Goal: Information Seeking & Learning: Learn about a topic

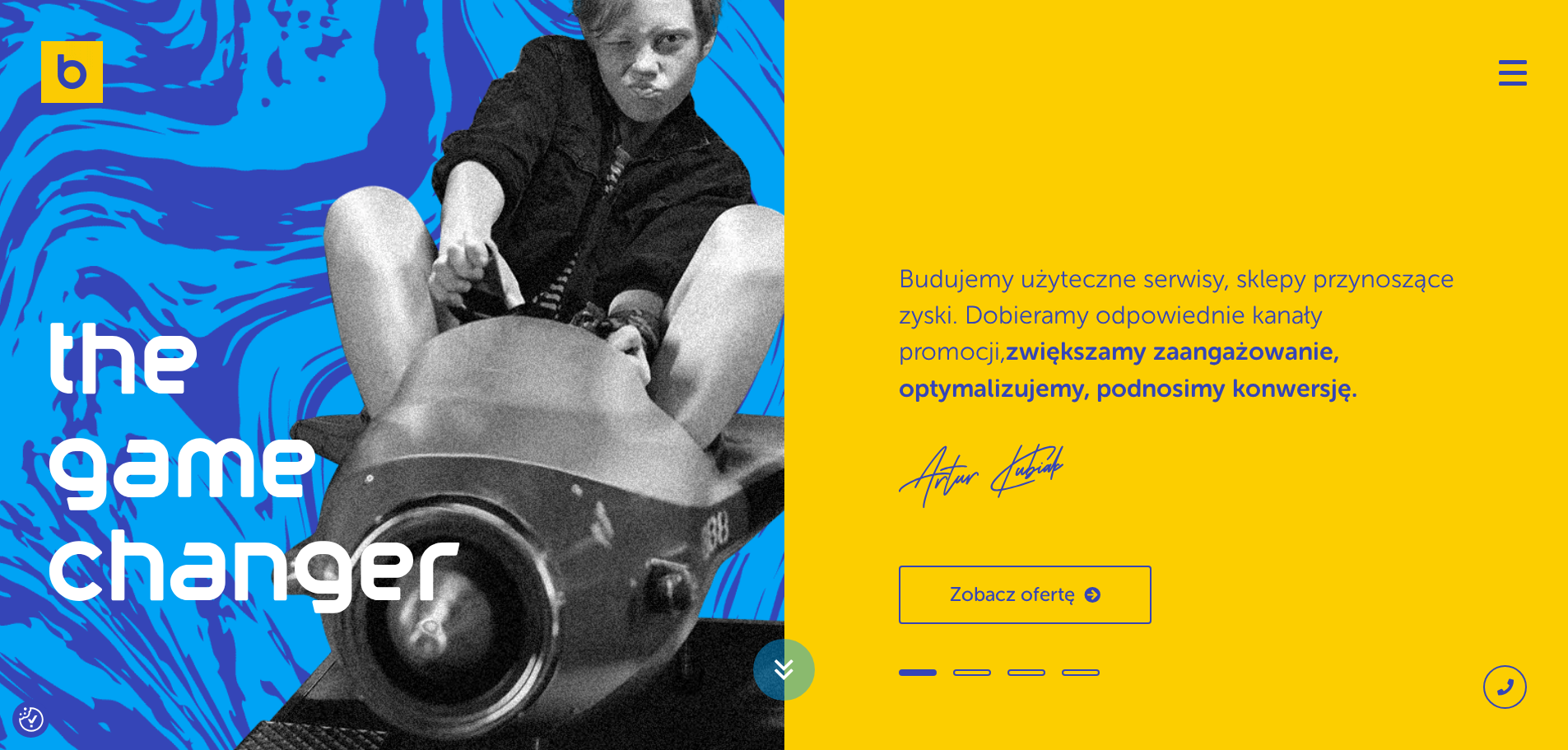
click at [1513, 58] on div at bounding box center [764, 53] width 1527 height 24
drag, startPoint x: 1512, startPoint y: 67, endPoint x: 1504, endPoint y: 71, distance: 8.9
click at [1512, 66] on button "Navigation" at bounding box center [1513, 72] width 28 height 26
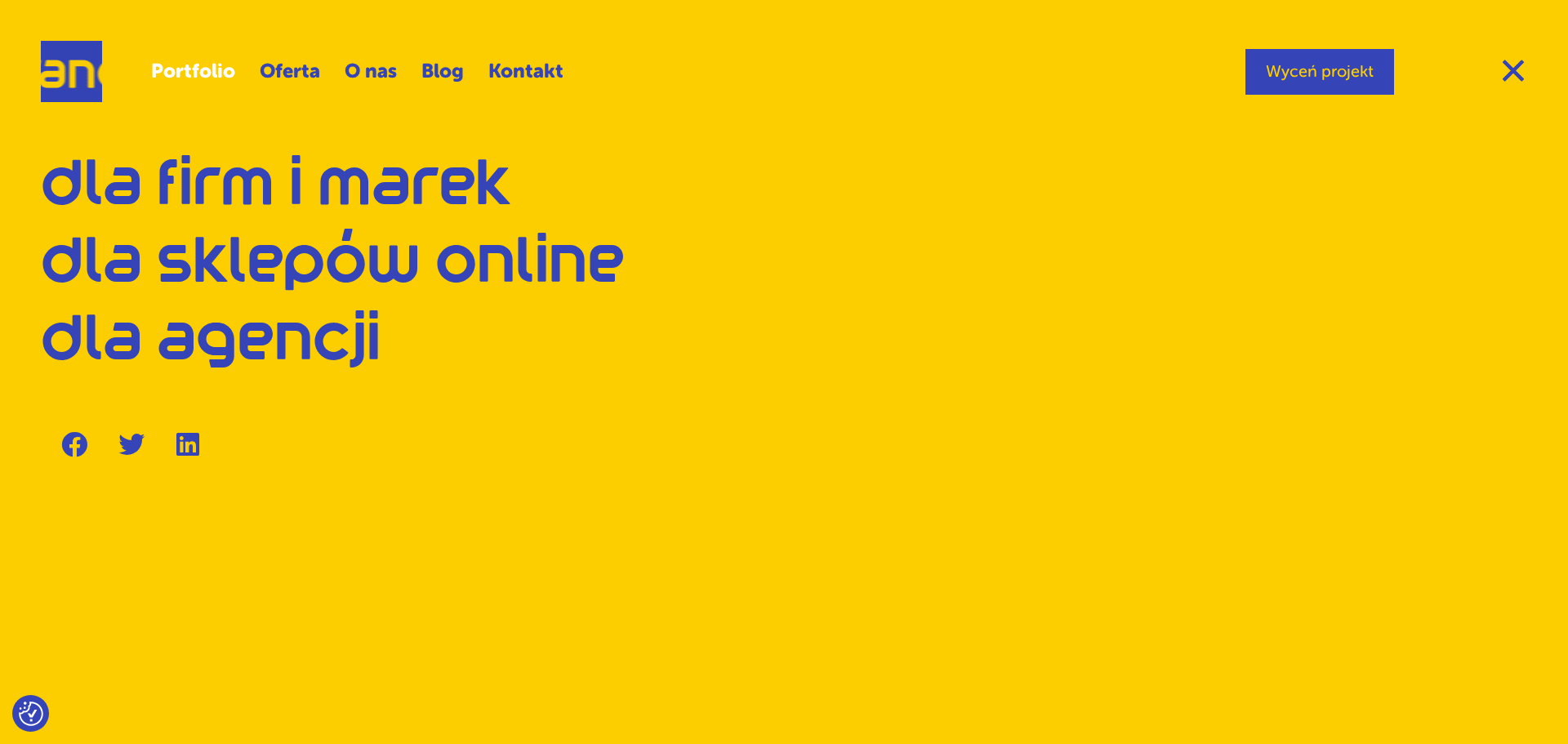
click at [193, 66] on link "Portfolio" at bounding box center [193, 71] width 84 height 39
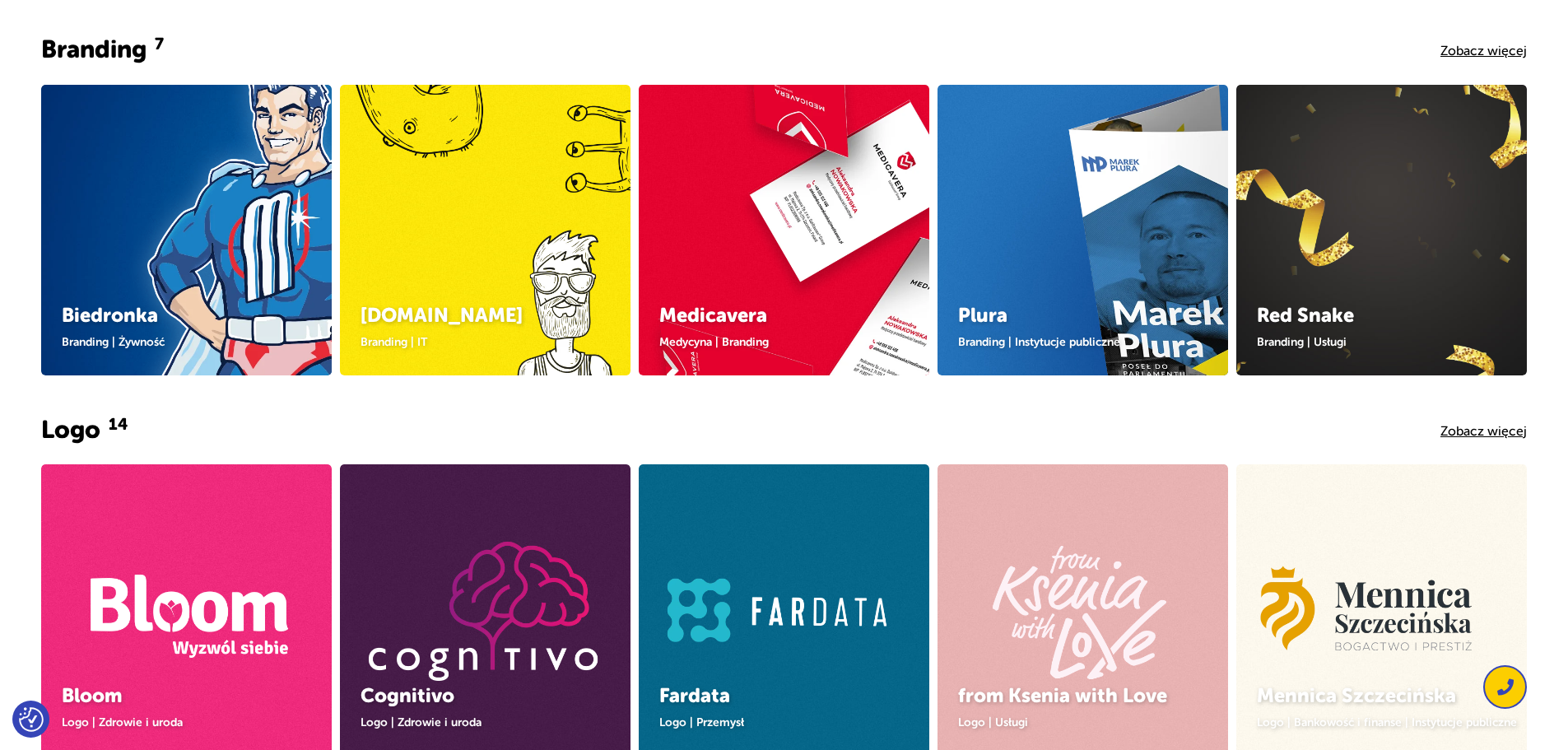
scroll to position [165, 0]
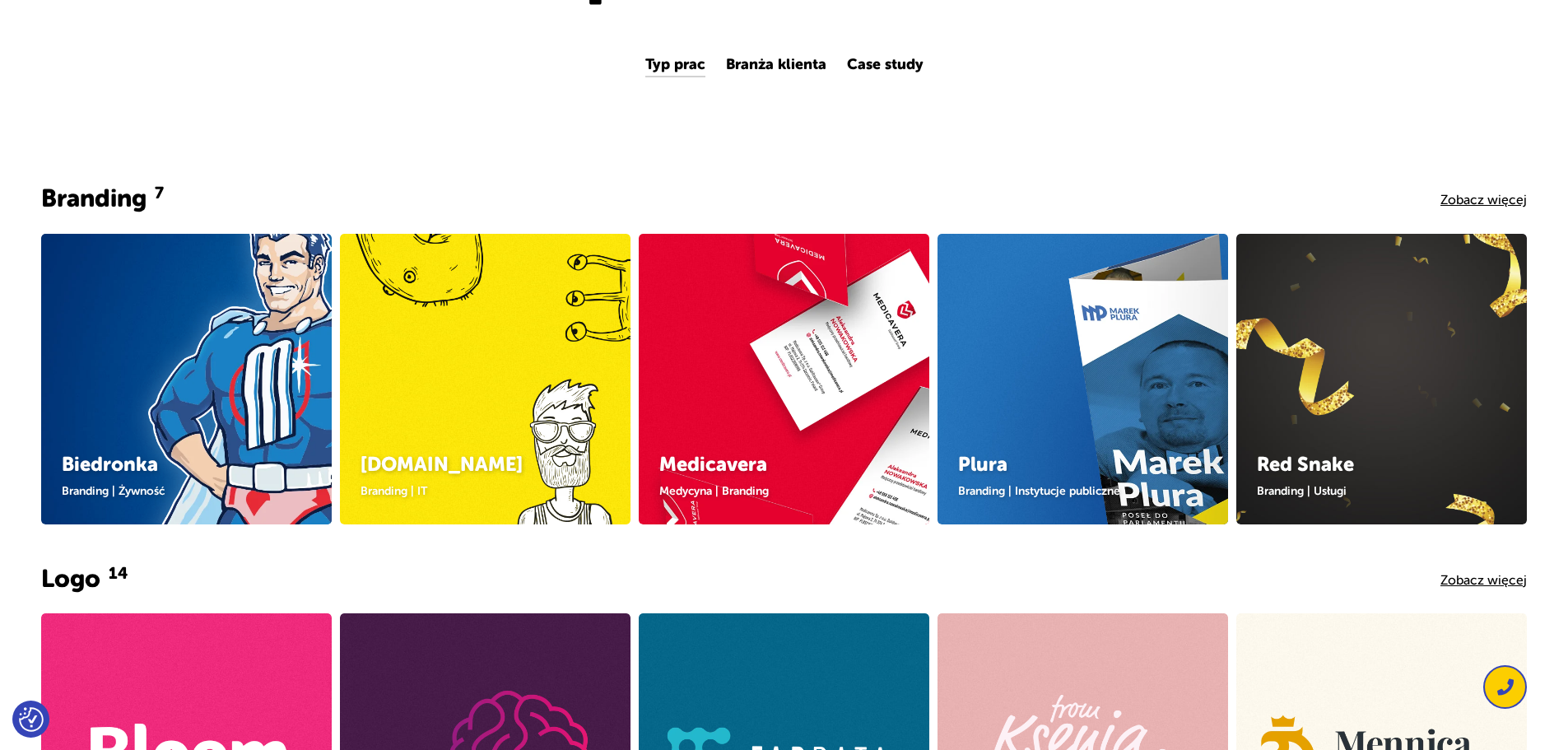
click at [192, 350] on img at bounding box center [187, 377] width 355 height 356
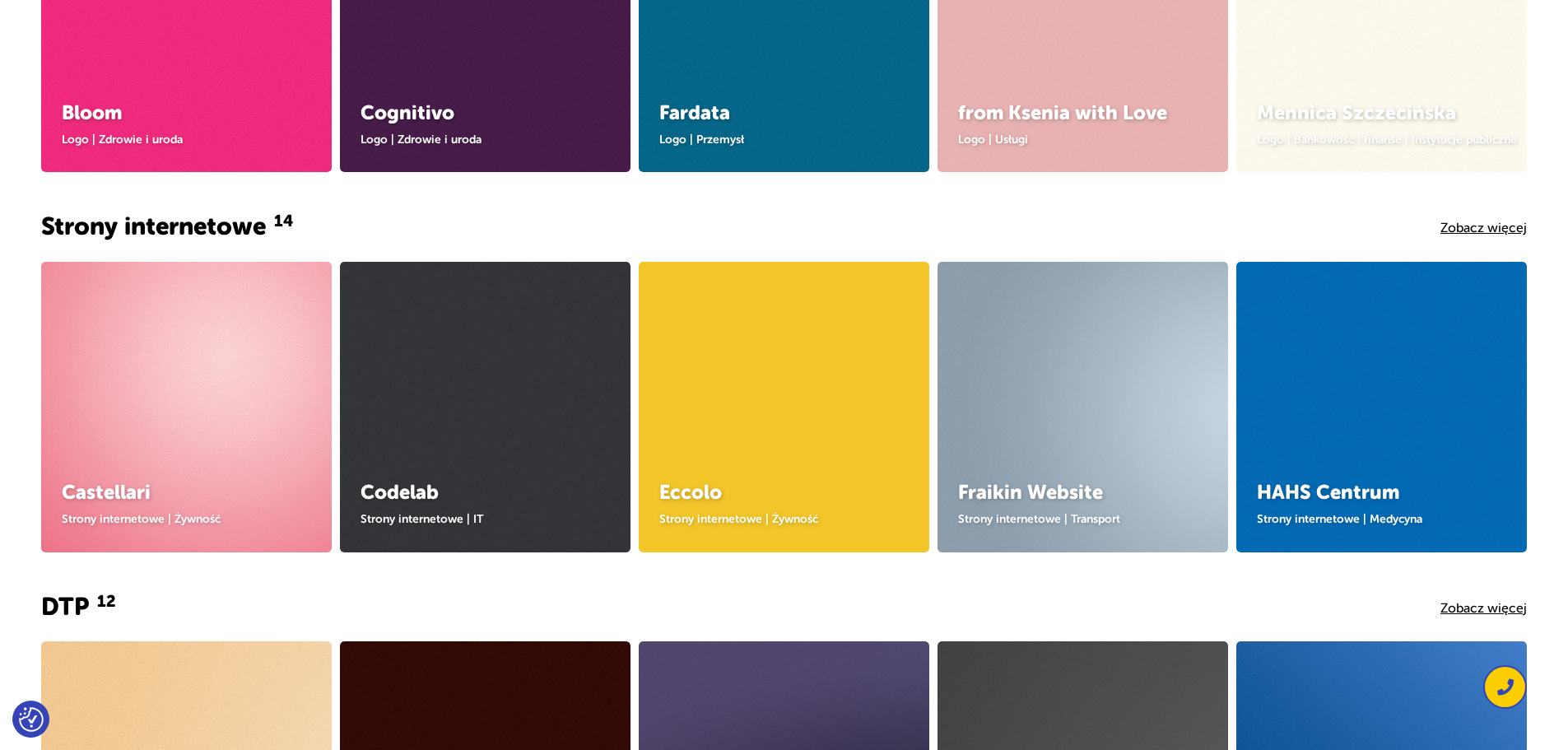
scroll to position [988, 0]
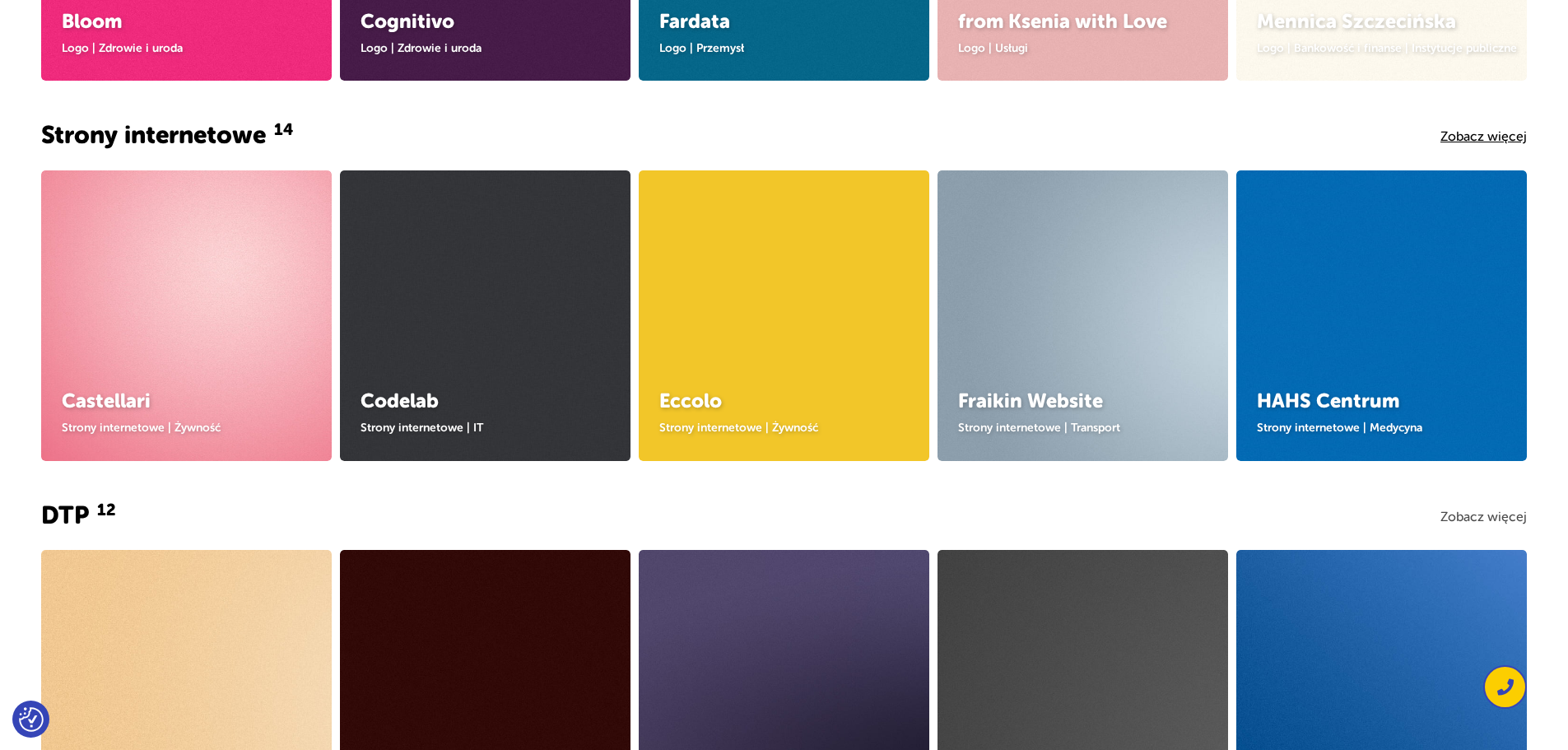
click at [1477, 513] on link "Zobacz więcej" at bounding box center [1484, 517] width 86 height 15
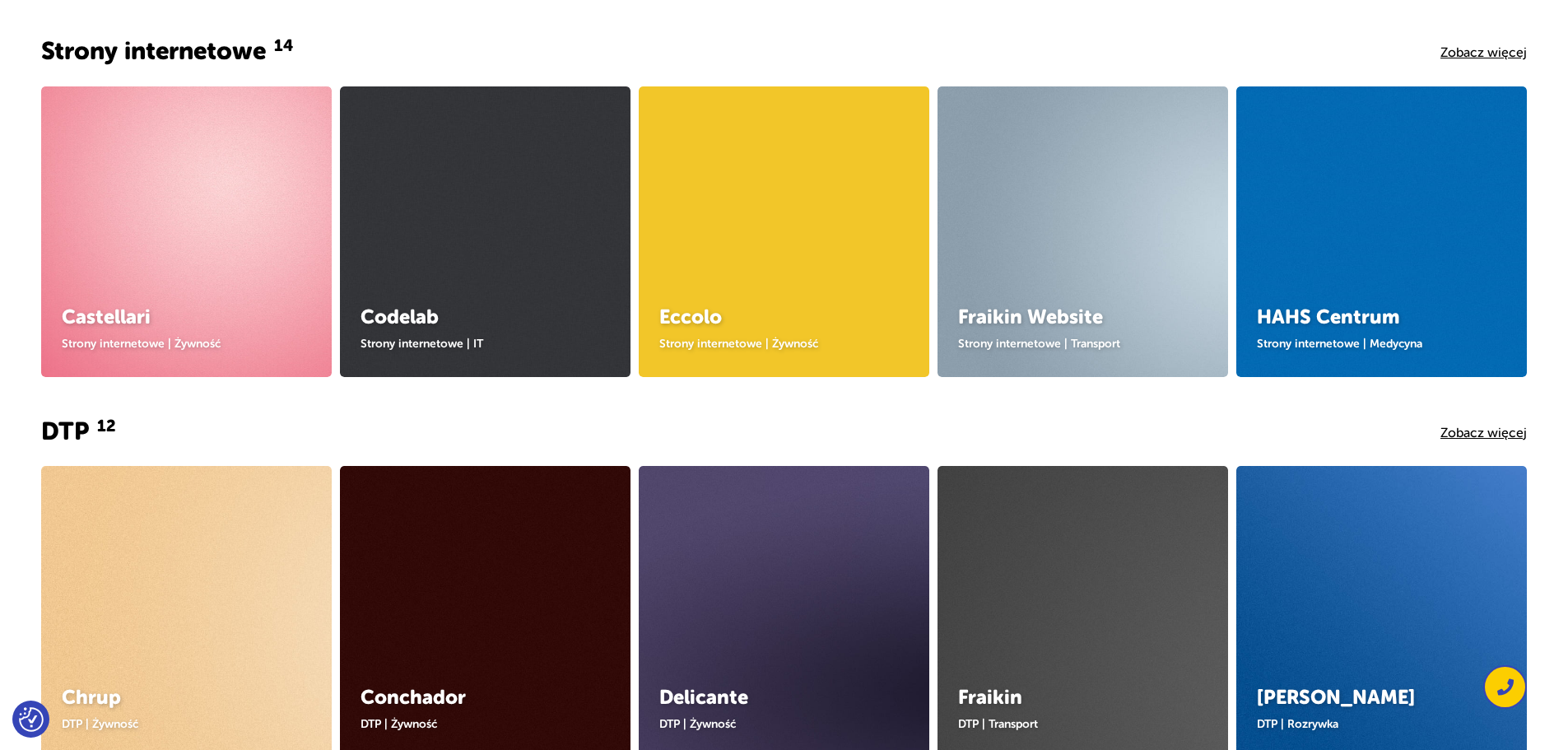
scroll to position [906, 0]
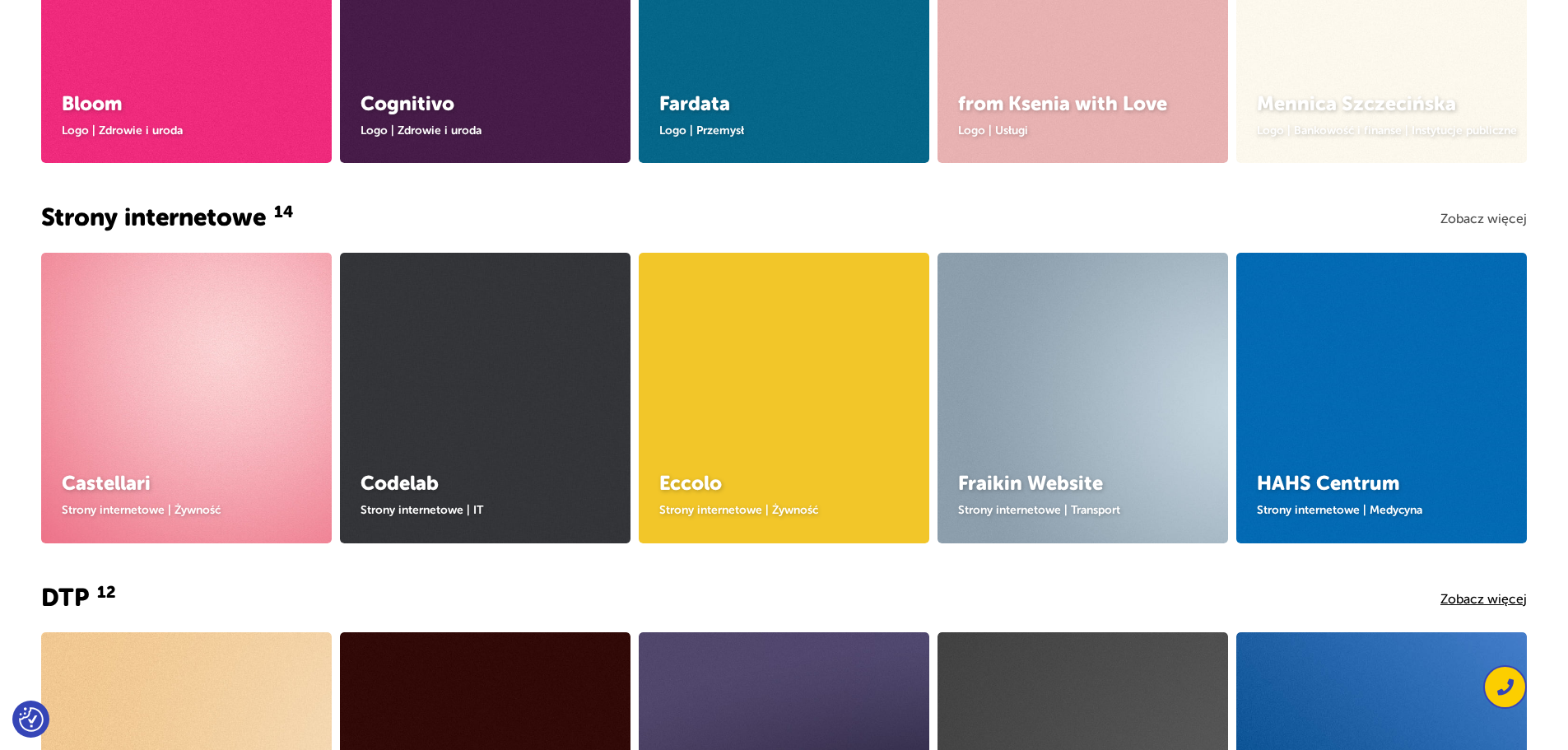
click at [1478, 219] on link "Zobacz więcej" at bounding box center [1484, 219] width 86 height 15
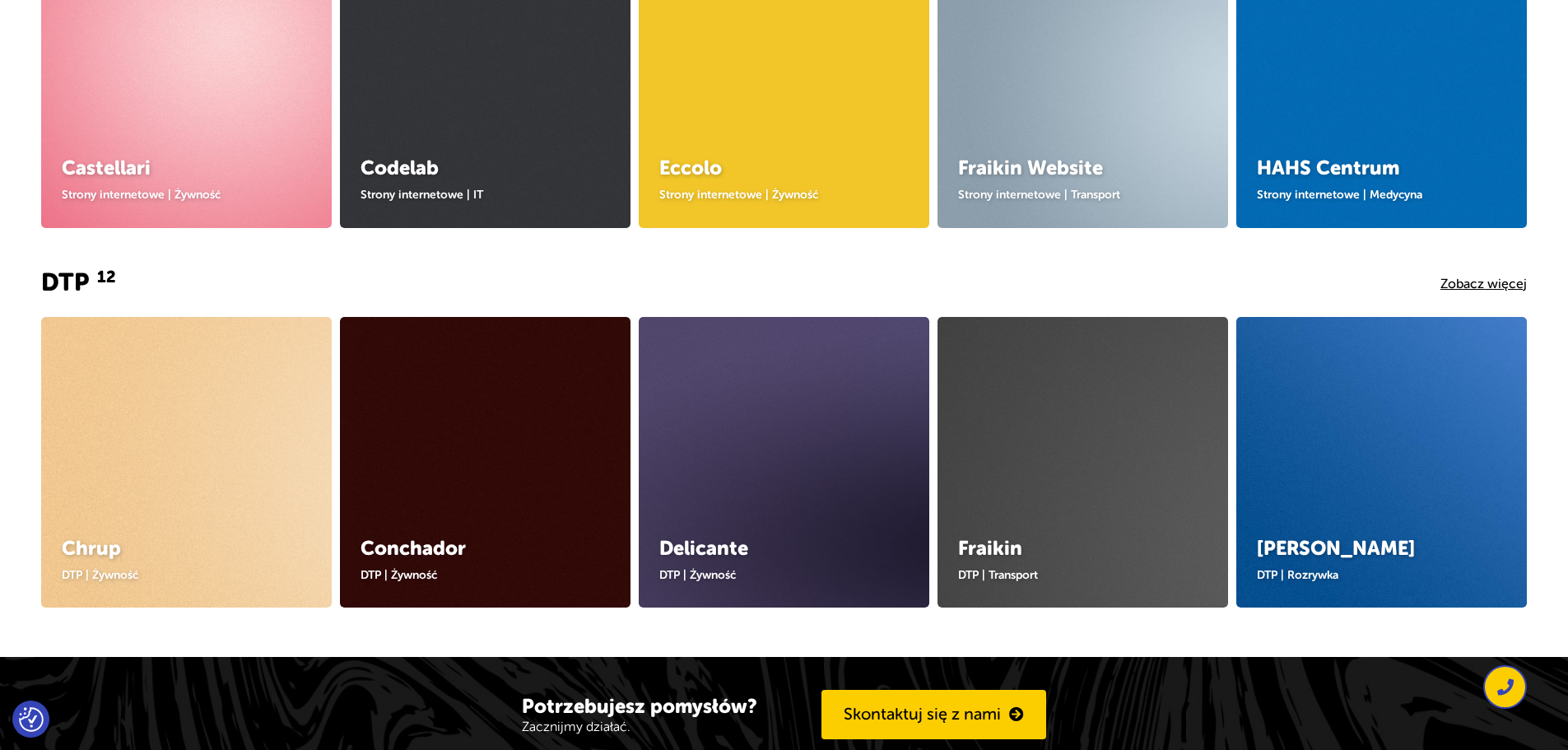
scroll to position [1482, 0]
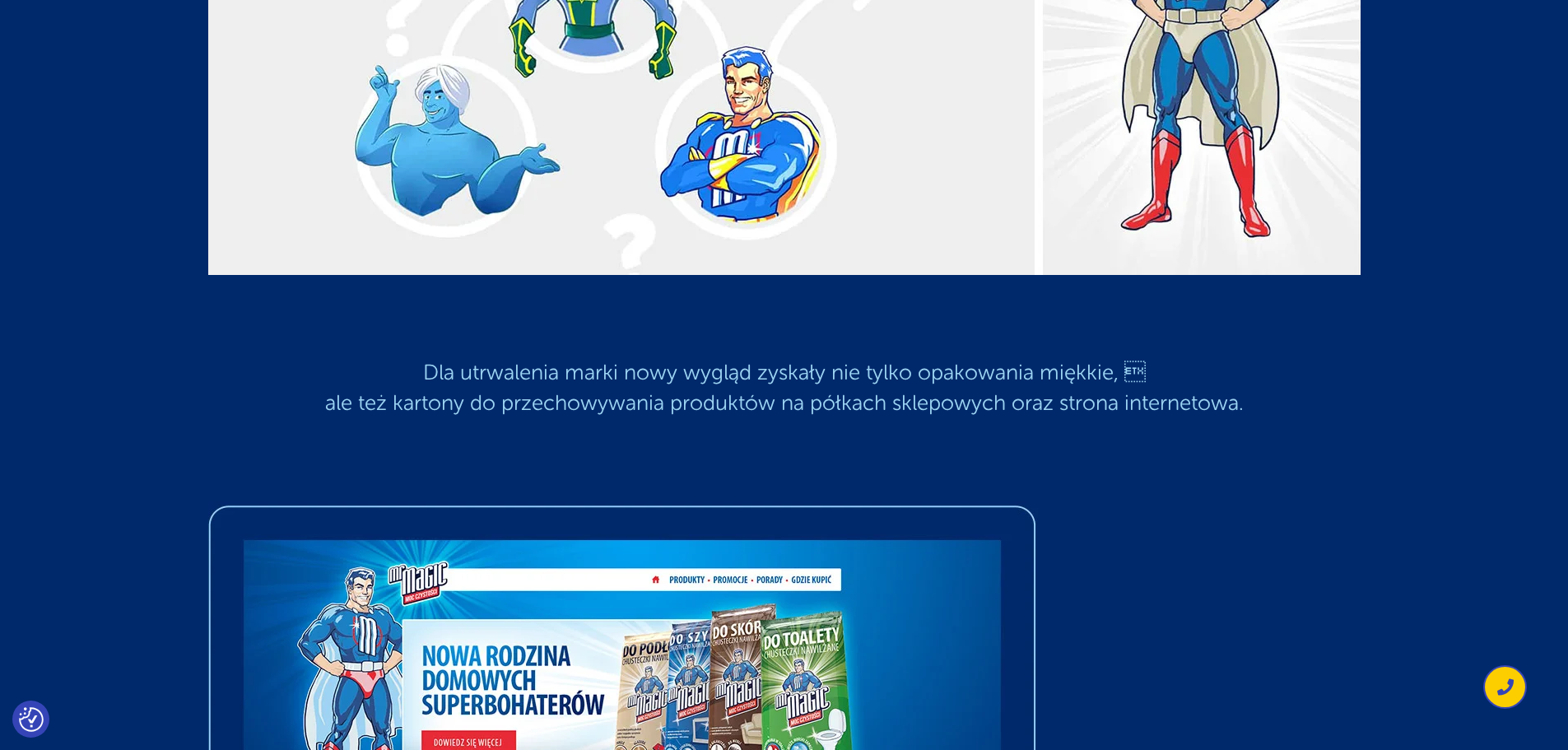
scroll to position [2305, 0]
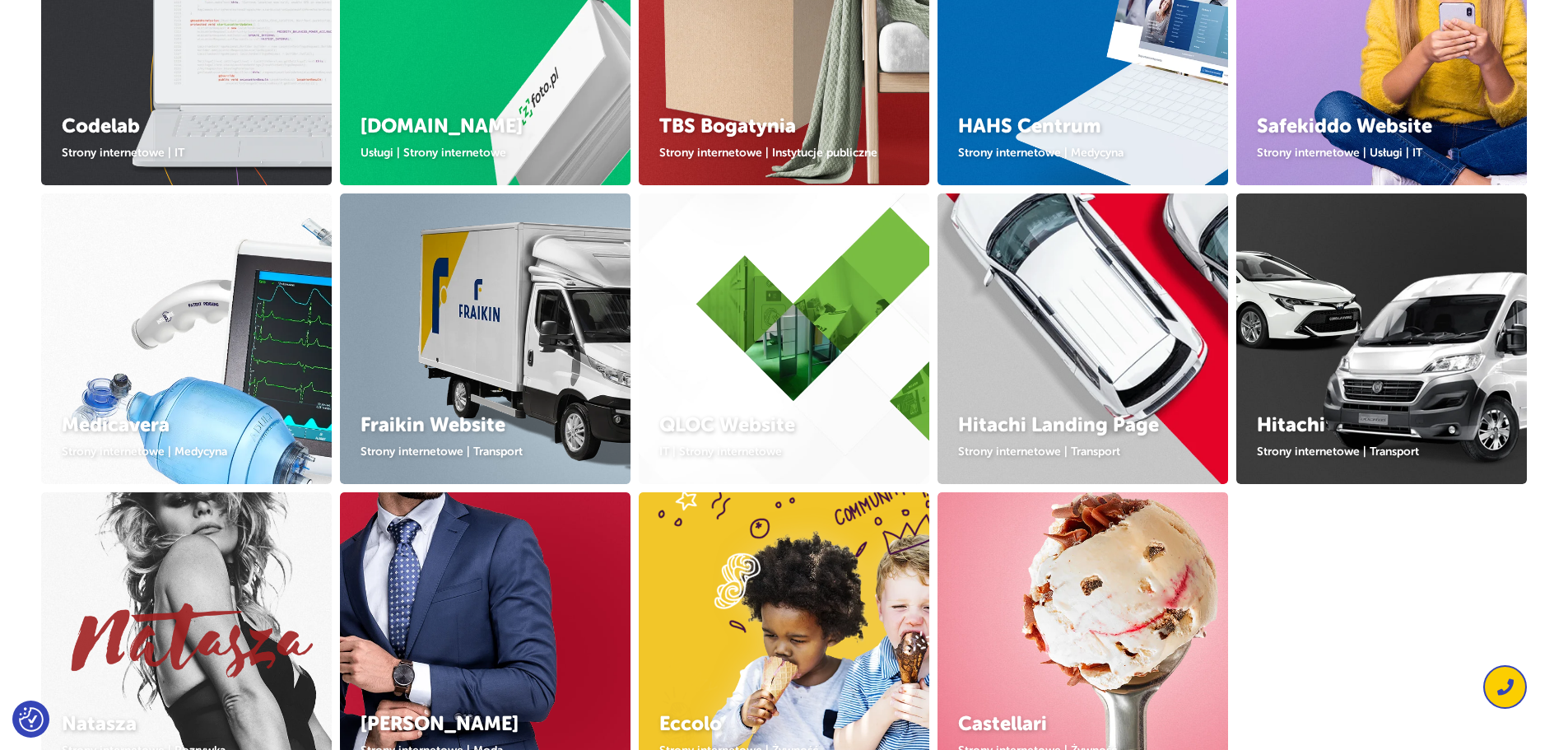
scroll to position [494, 0]
